Goal: Information Seeking & Learning: Learn about a topic

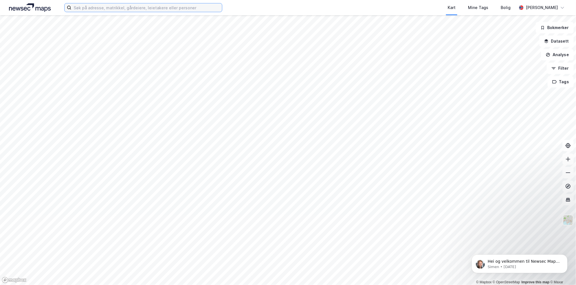
click at [131, 9] on input at bounding box center [146, 7] width 151 height 8
click at [131, 8] on input "snekkervegen" at bounding box center [143, 7] width 144 height 8
click at [112, 8] on input "snekkervegen [GEOGRAPHIC_DATA]" at bounding box center [143, 7] width 144 height 8
type input "lillehammer"
click at [101, 8] on input "lillehammer" at bounding box center [143, 7] width 144 height 8
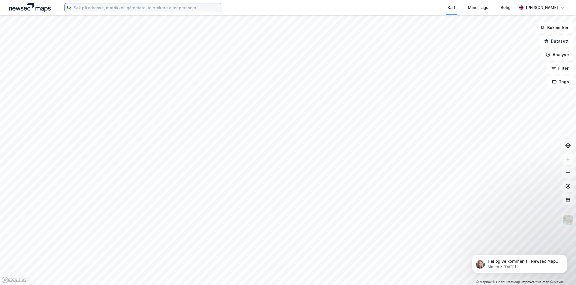
click at [89, 9] on input at bounding box center [146, 7] width 151 height 8
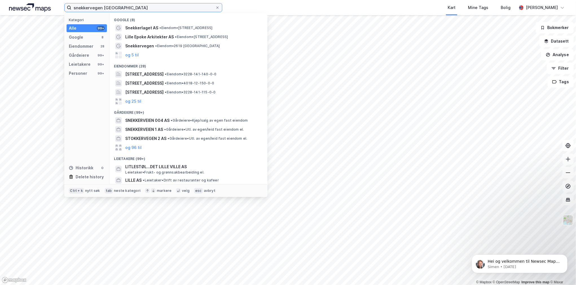
type input "snekkervegen [GEOGRAPHIC_DATA]"
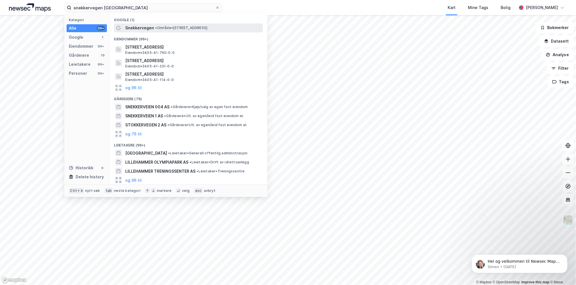
click at [135, 30] on span "Snekkervegen" at bounding box center [139, 28] width 29 height 7
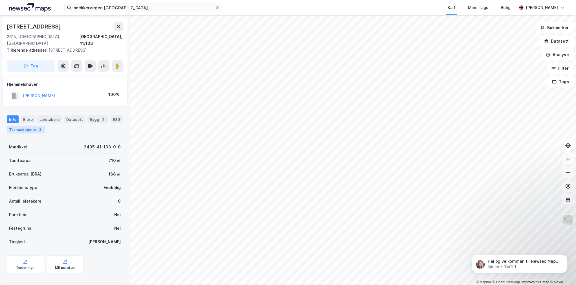
click at [31, 125] on div "Transaksjoner 3" at bounding box center [26, 129] width 39 height 8
